Goal: Transaction & Acquisition: Obtain resource

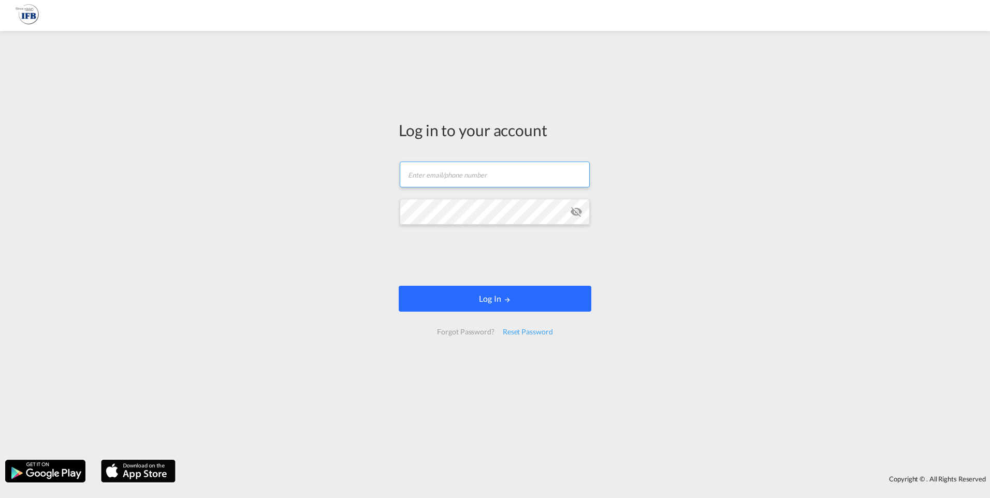
type input "[PERSON_NAME][EMAIL_ADDRESS][DOMAIN_NAME]"
click at [454, 294] on button "Log In" at bounding box center [495, 299] width 193 height 26
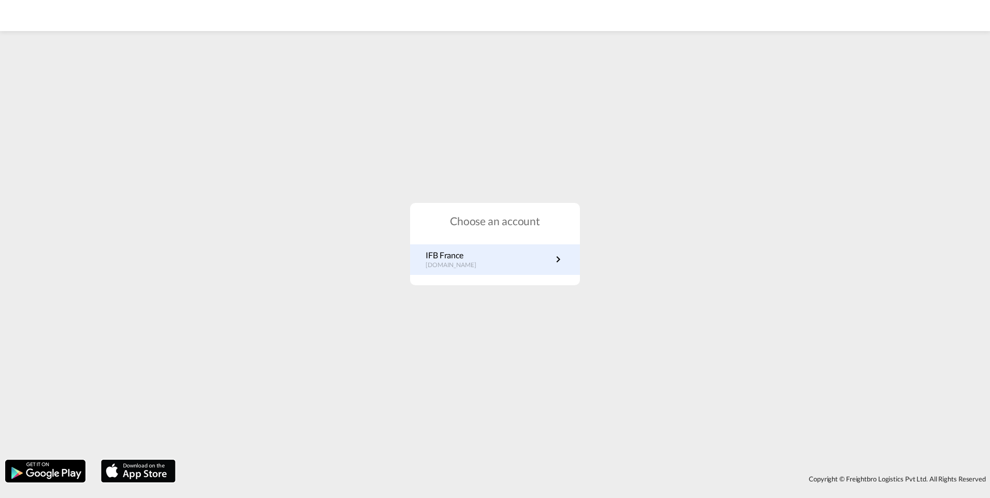
click at [455, 259] on p "IFB France" at bounding box center [455, 254] width 61 height 11
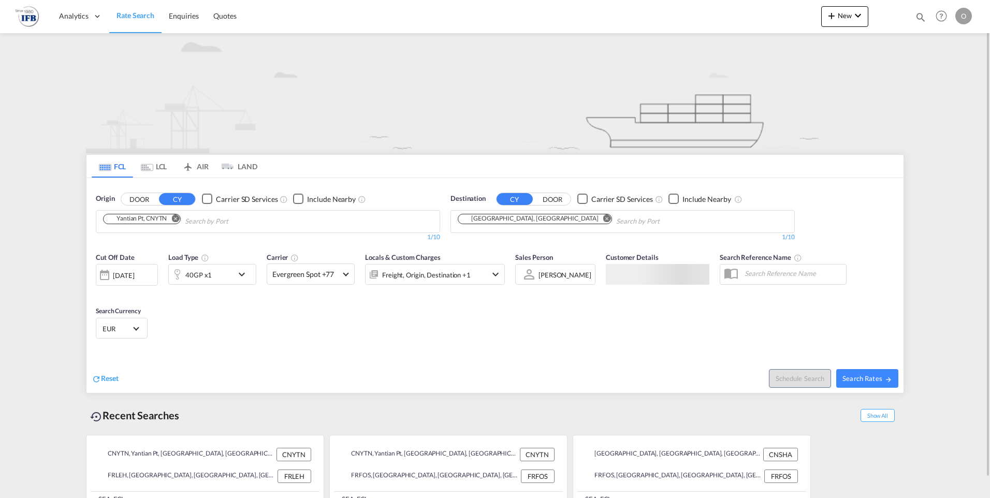
click at [127, 224] on md-chips-wrap "Yantian Pt, CNYTN" at bounding box center [194, 220] width 186 height 19
click at [175, 218] on md-icon "Remove" at bounding box center [175, 218] width 8 height 8
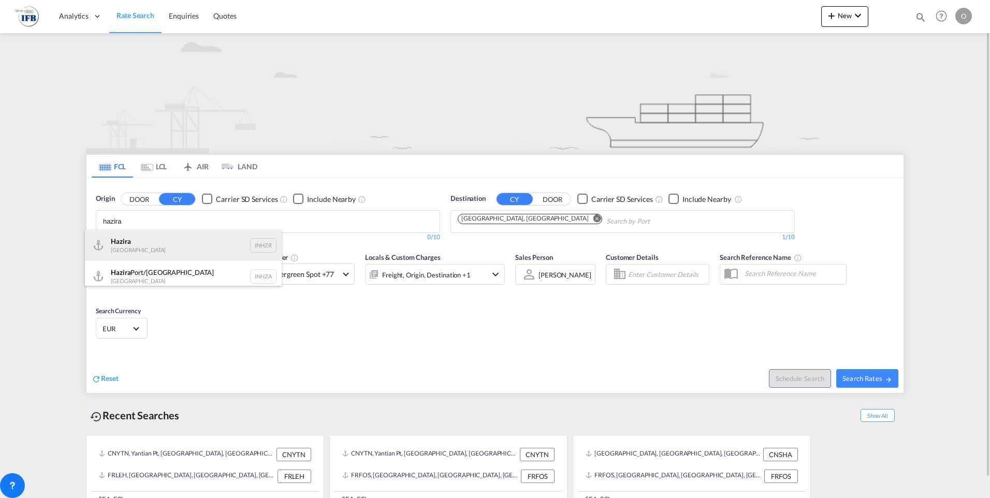
type input "hazira"
click at [141, 248] on div "Hazira India INHZR" at bounding box center [183, 245] width 197 height 31
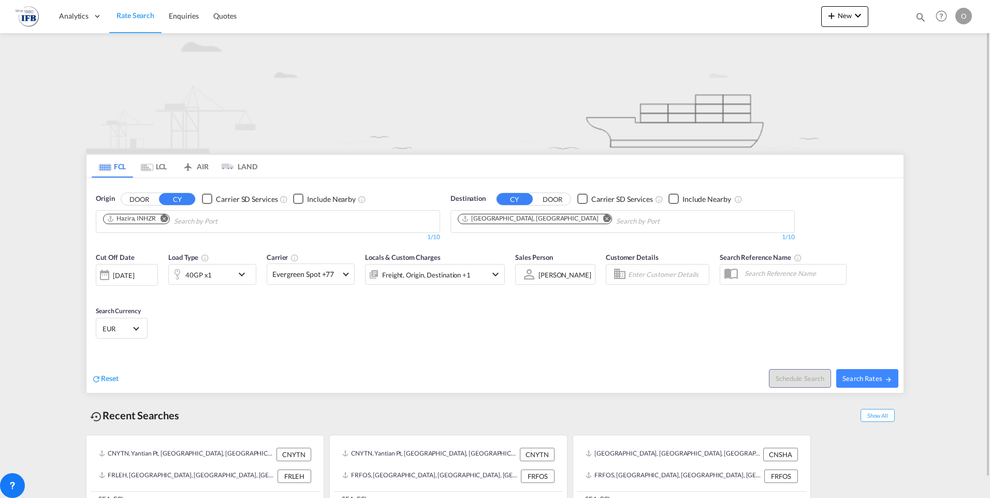
click at [603, 218] on md-icon "Remove" at bounding box center [607, 218] width 8 height 8
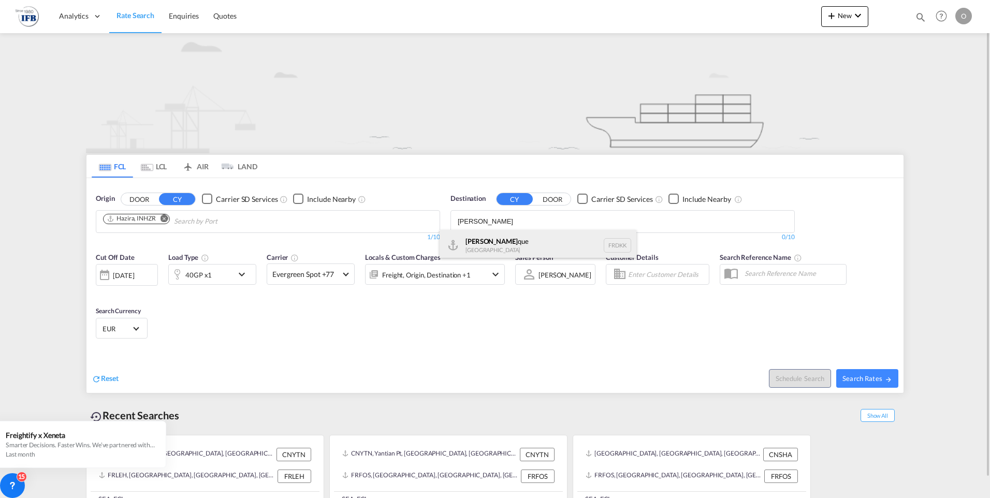
type input "dunker"
click at [498, 238] on div "Dunker que France FRDKK" at bounding box center [537, 245] width 197 height 31
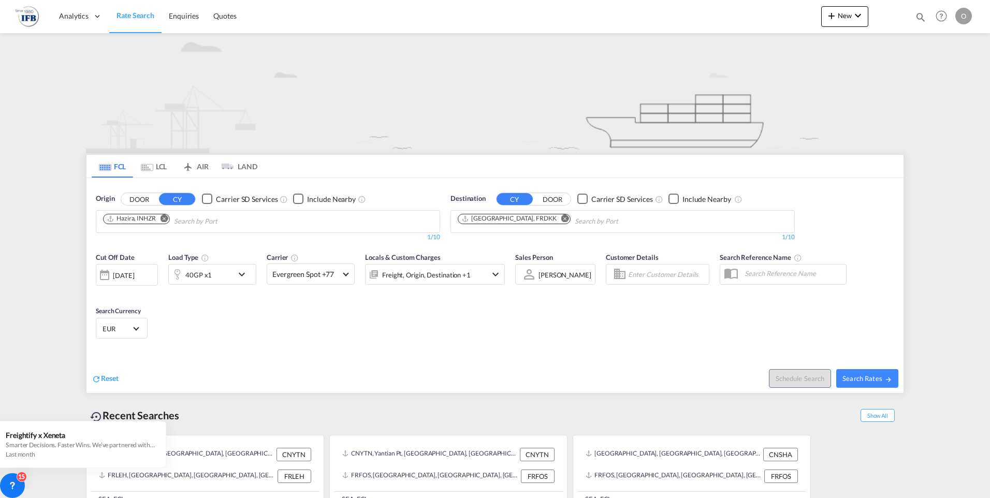
click at [883, 378] on span "Search Rates" at bounding box center [867, 378] width 50 height 8
type input "INHZR to FRDKK / 24 Aug 2025"
